Goal: Navigation & Orientation: Understand site structure

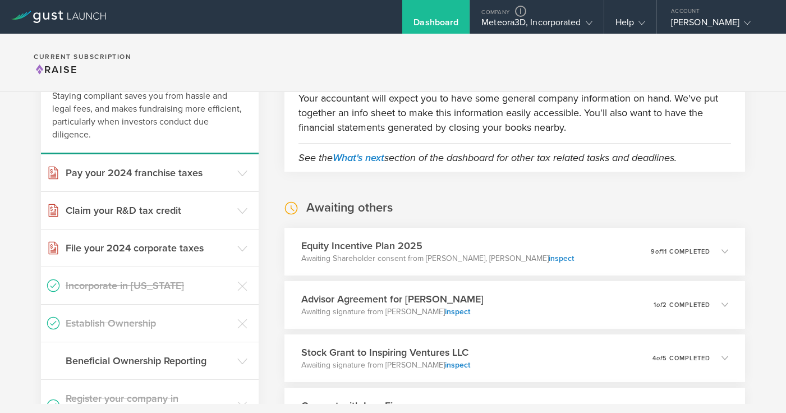
scroll to position [93, 0]
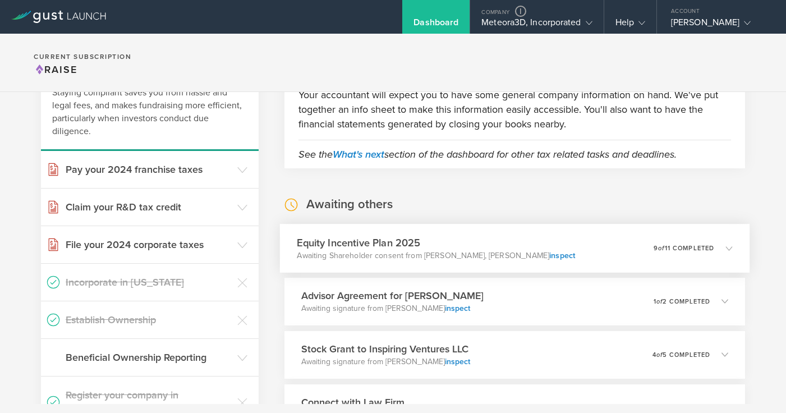
click at [615, 249] on div "Equity Incentive Plan 2025 Awaiting Shareholder consent from [PERSON_NAME], [PE…" at bounding box center [514, 248] width 470 height 49
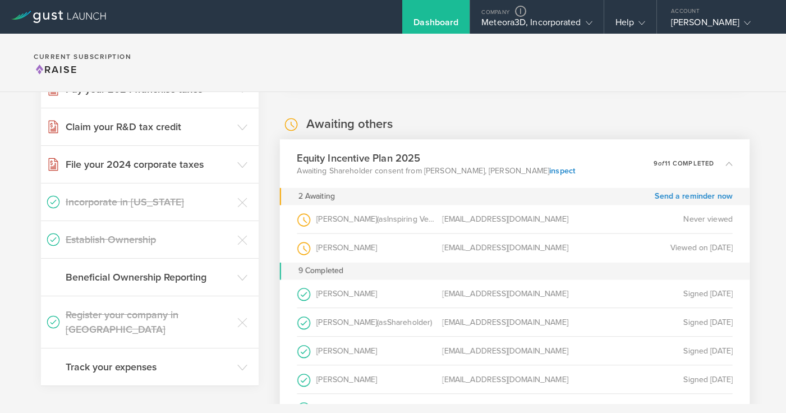
scroll to position [161, 0]
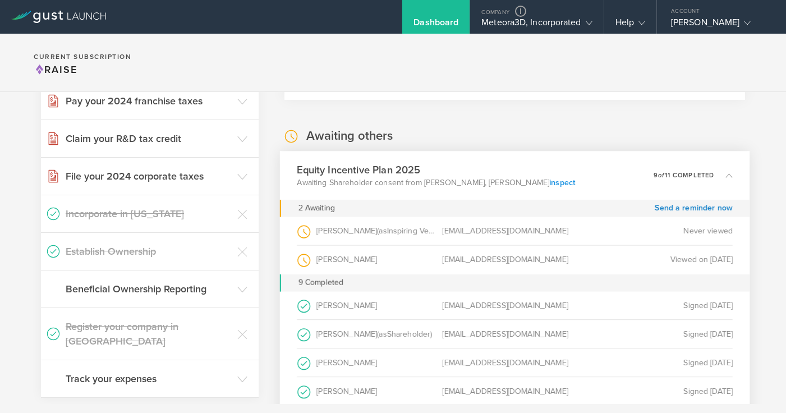
click at [552, 182] on link "inspect" at bounding box center [562, 182] width 26 height 10
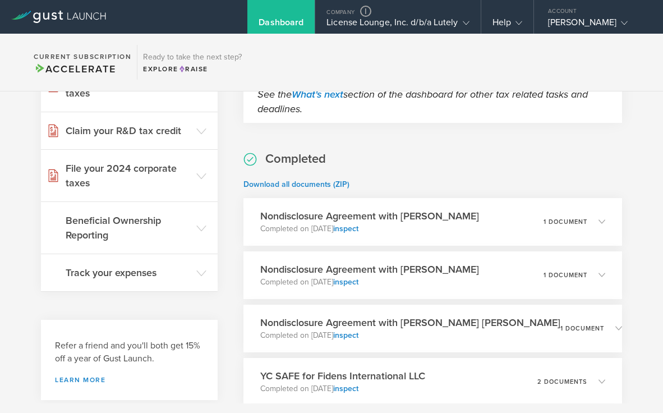
scroll to position [187, 0]
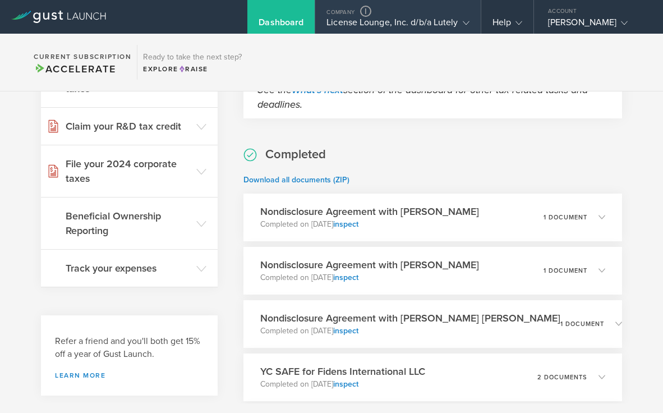
click at [395, 28] on div "License Lounge, Inc. d/b/a Lutely" at bounding box center [398, 25] width 143 height 17
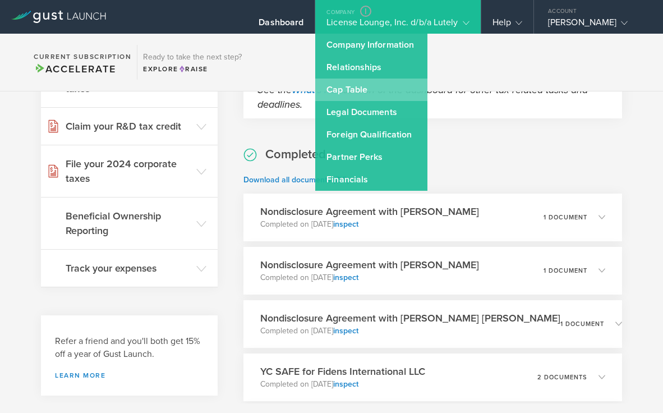
click at [382, 94] on link "Cap Table" at bounding box center [371, 90] width 112 height 22
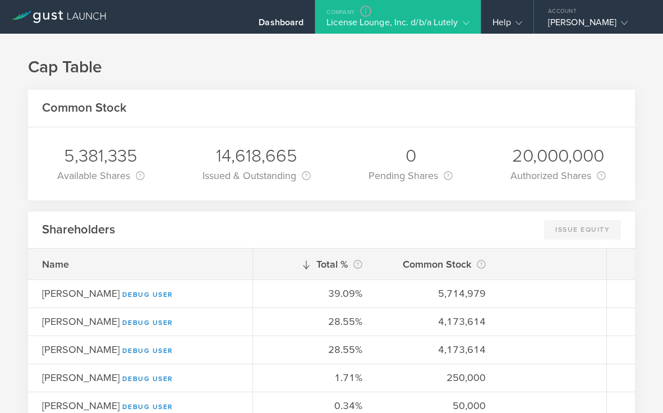
click at [413, 27] on div "License Lounge, Inc. d/b/a Lutely" at bounding box center [398, 25] width 143 height 17
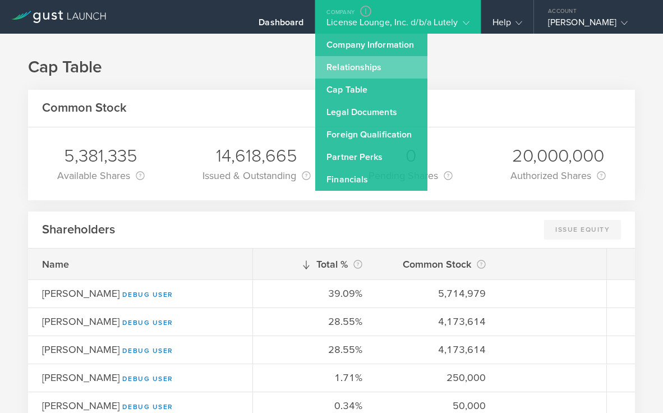
click at [391, 67] on link "Relationships" at bounding box center [371, 67] width 112 height 22
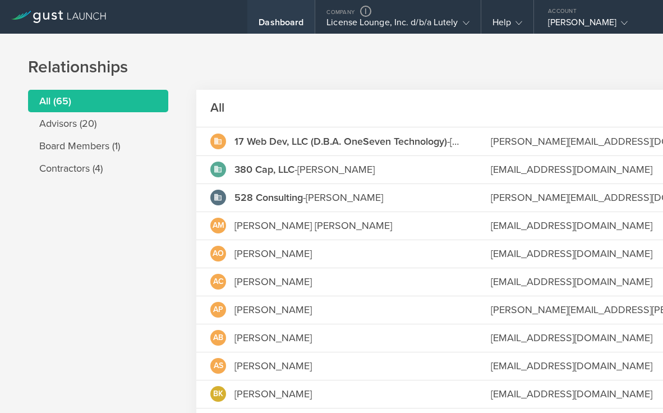
click at [264, 15] on div "Dashboard" at bounding box center [280, 17] width 67 height 34
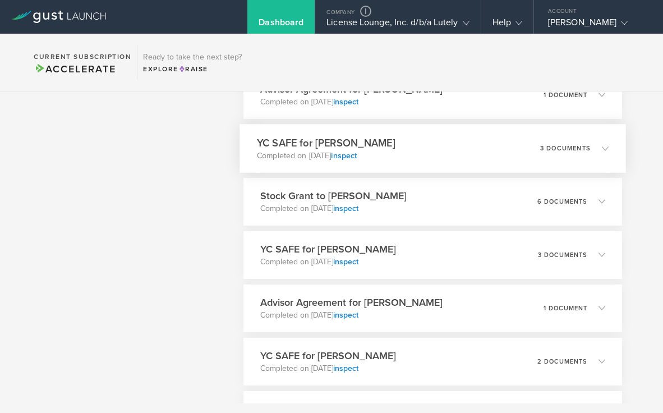
scroll to position [2181, 0]
